Goal: Task Accomplishment & Management: Manage account settings

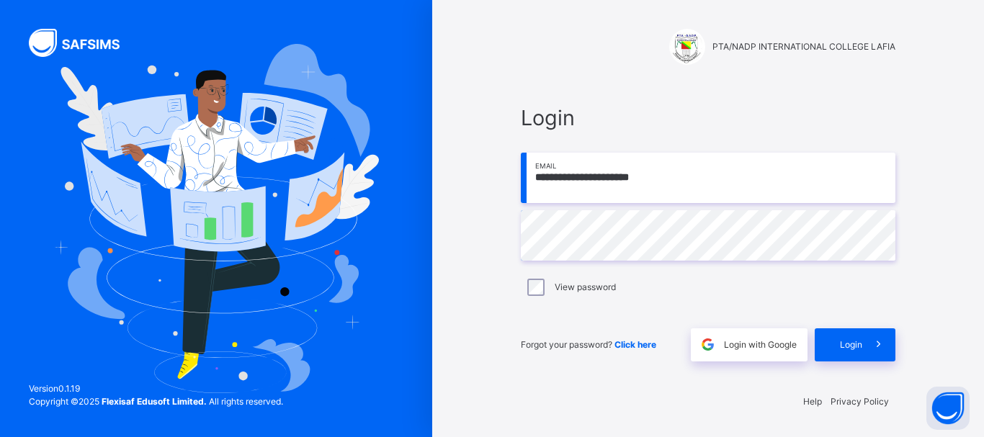
click at [858, 344] on span "Login" at bounding box center [851, 345] width 22 height 13
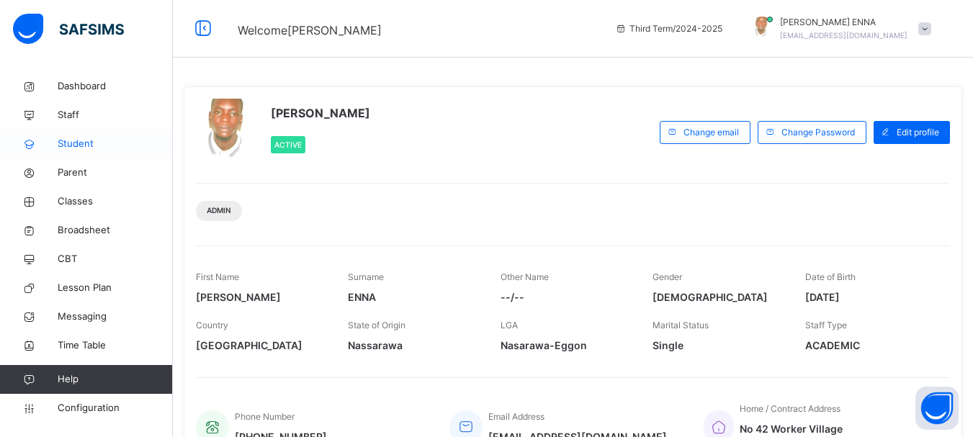
click at [79, 142] on span "Student" at bounding box center [115, 144] width 115 height 14
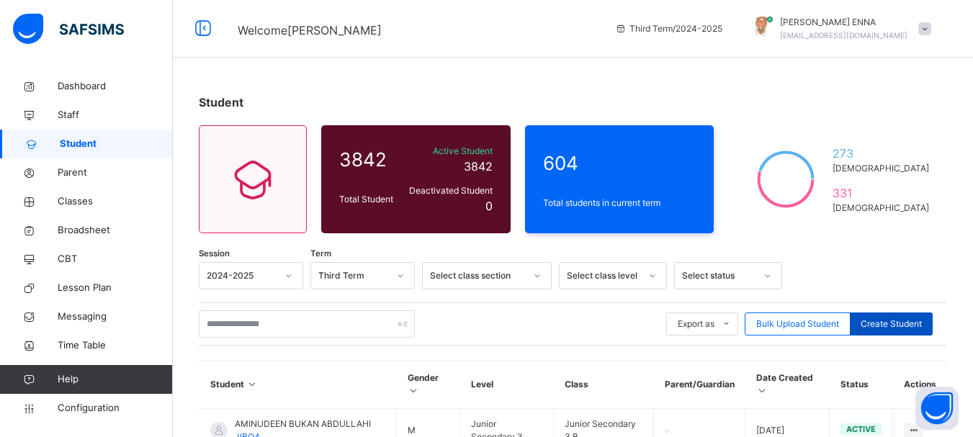
click at [898, 322] on span "Create Student" at bounding box center [891, 324] width 61 height 13
select select "**"
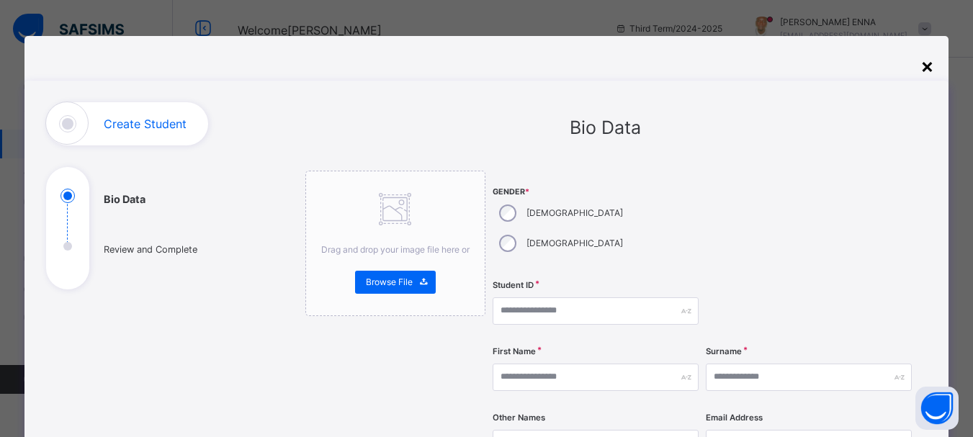
click at [927, 61] on div "×" at bounding box center [928, 65] width 14 height 30
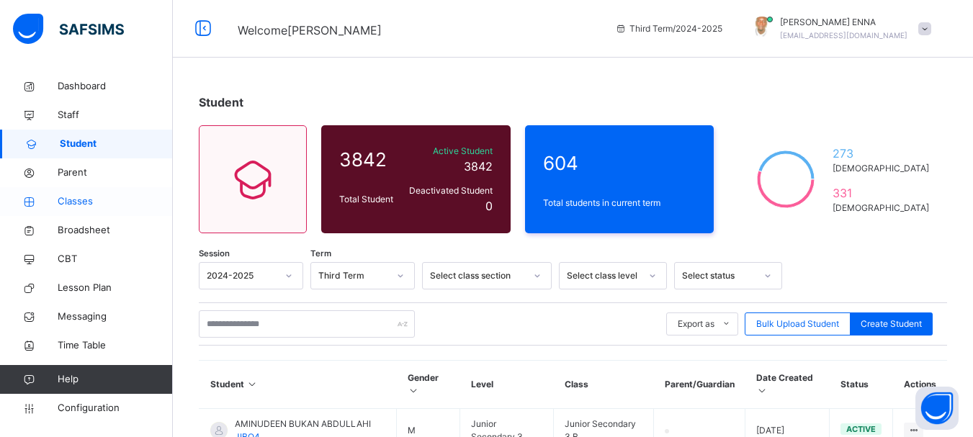
click at [84, 200] on span "Classes" at bounding box center [115, 201] width 115 height 14
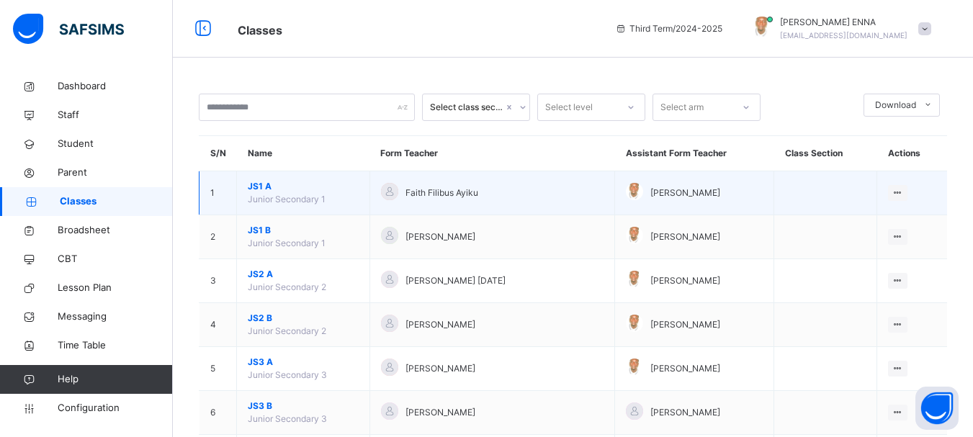
click at [264, 182] on span "JS1 A" at bounding box center [303, 186] width 111 height 13
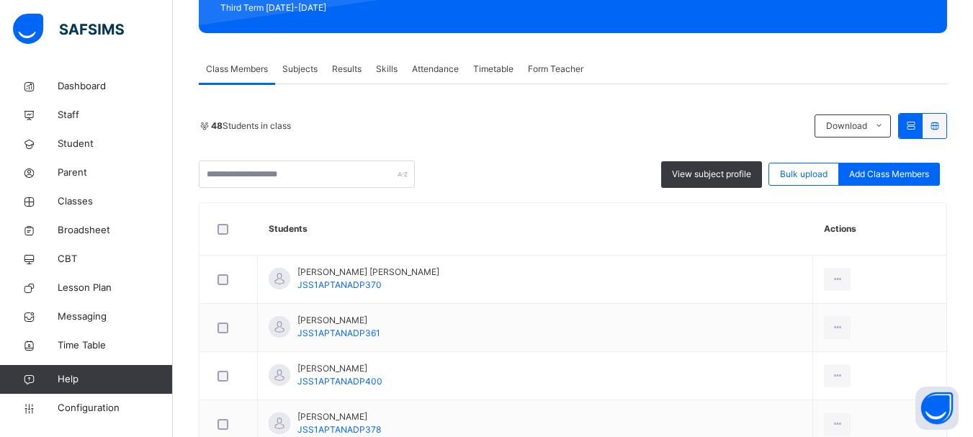
scroll to position [206, 0]
